Goal: Check status: Check status

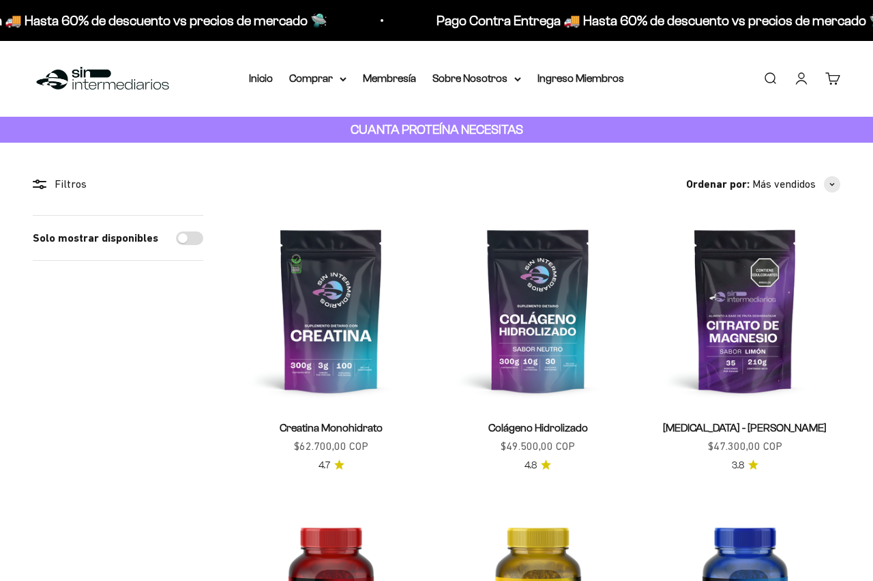
click at [807, 78] on link "Iniciar sesión" at bounding box center [801, 78] width 15 height 15
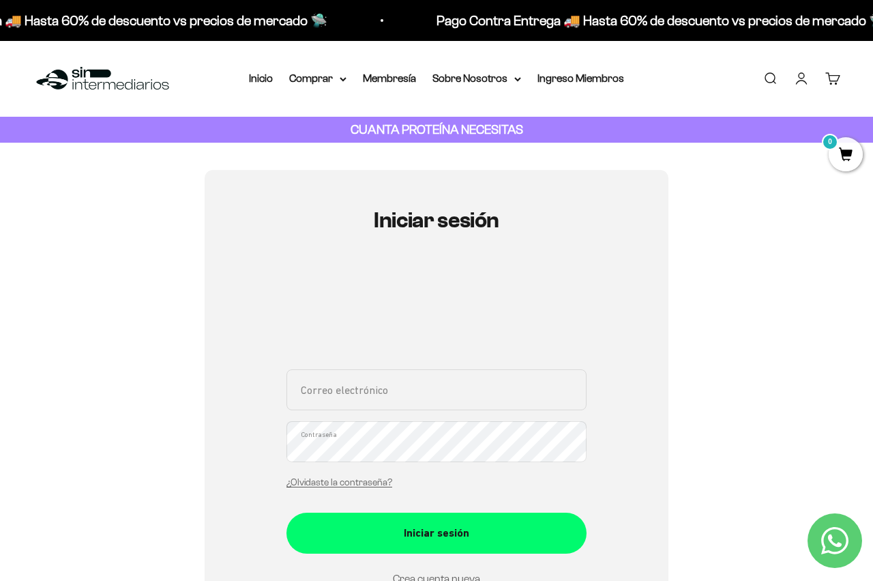
click at [355, 400] on input "Correo electrónico" at bounding box center [437, 389] width 300 height 41
type input "diemaurorp@hotmail.com"
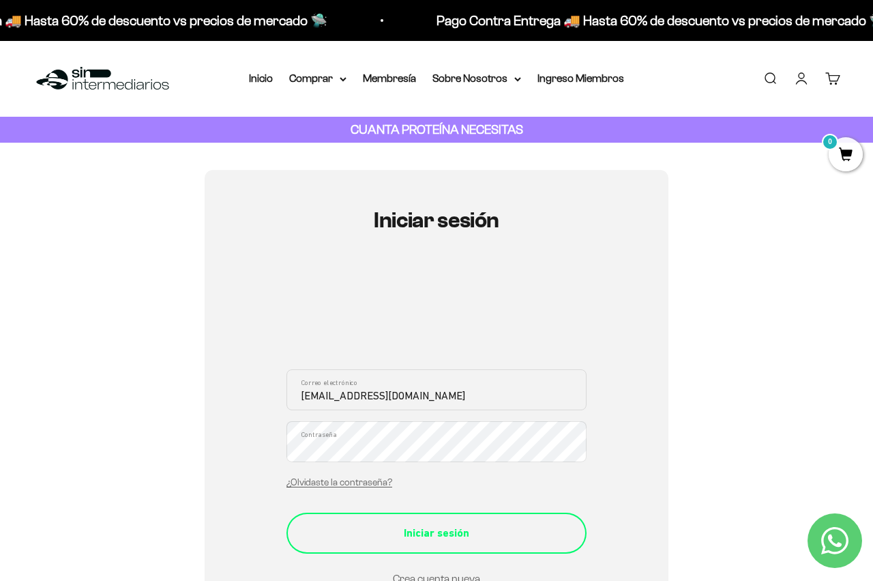
click at [450, 529] on div "Iniciar sesión" at bounding box center [437, 533] width 246 height 18
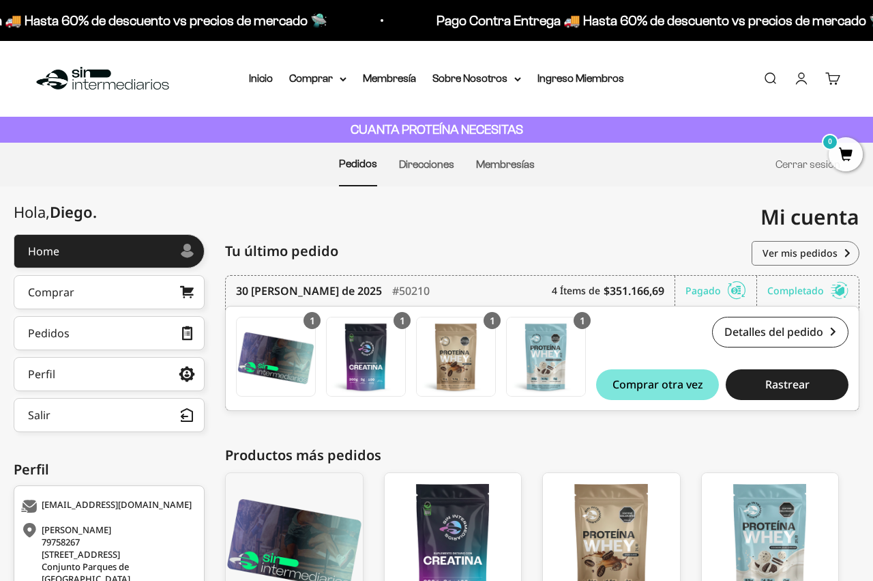
scroll to position [68, 0]
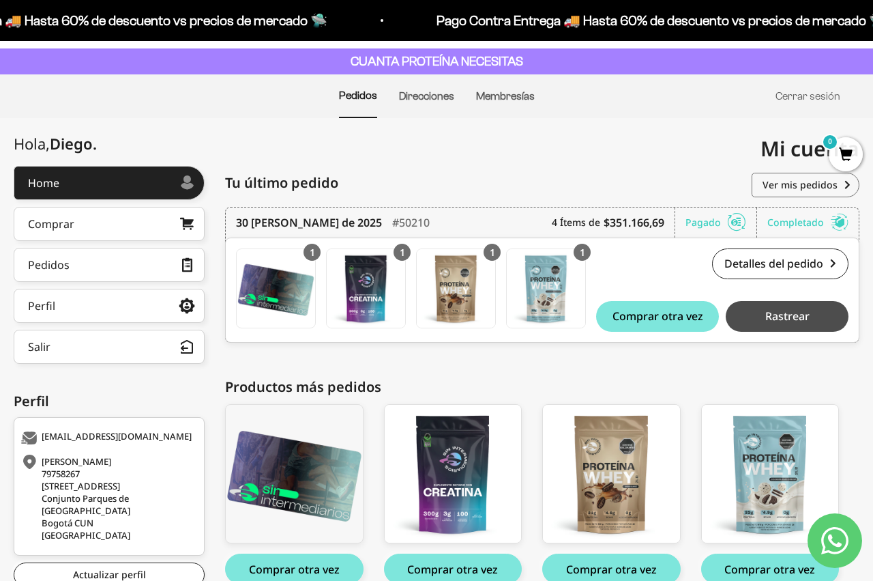
click at [774, 315] on span "Rastrear" at bounding box center [787, 315] width 44 height 11
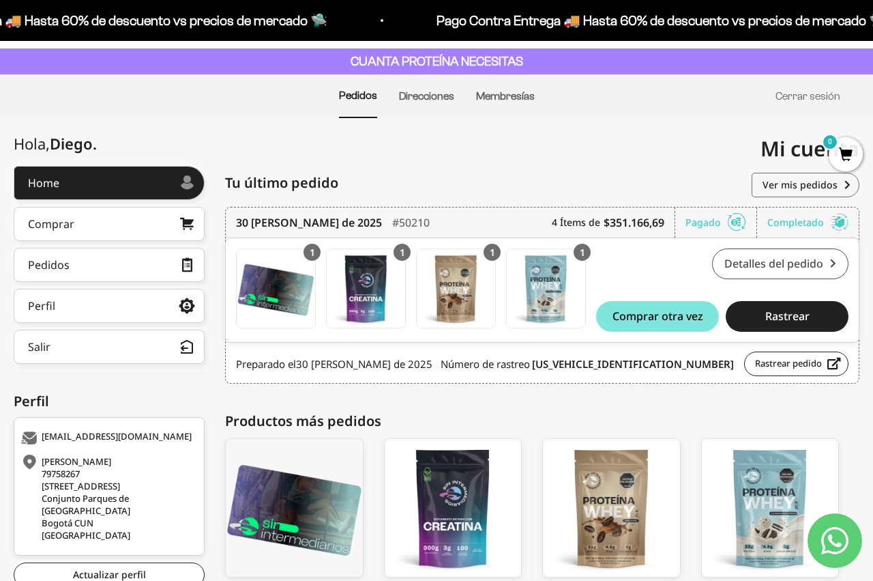
click at [772, 263] on link "Detalles del pedido" at bounding box center [780, 263] width 136 height 31
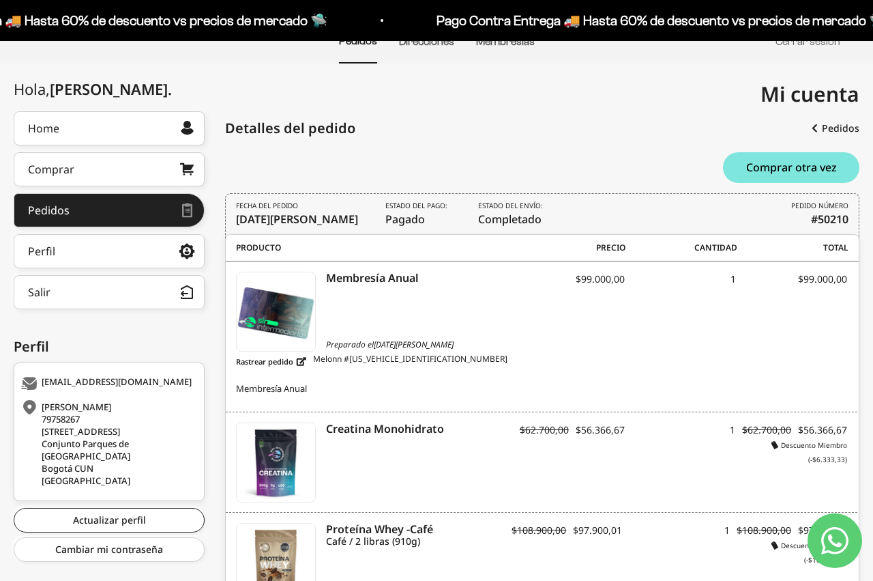
scroll to position [115, 0]
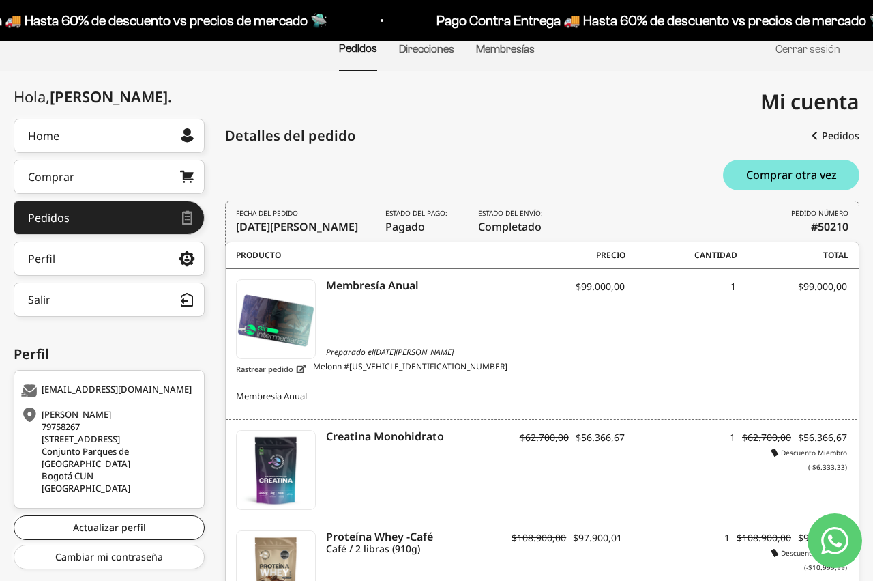
click at [295, 370] on link "Rastrear pedido" at bounding box center [271, 368] width 70 height 17
